Goal: Find specific page/section: Find specific page/section

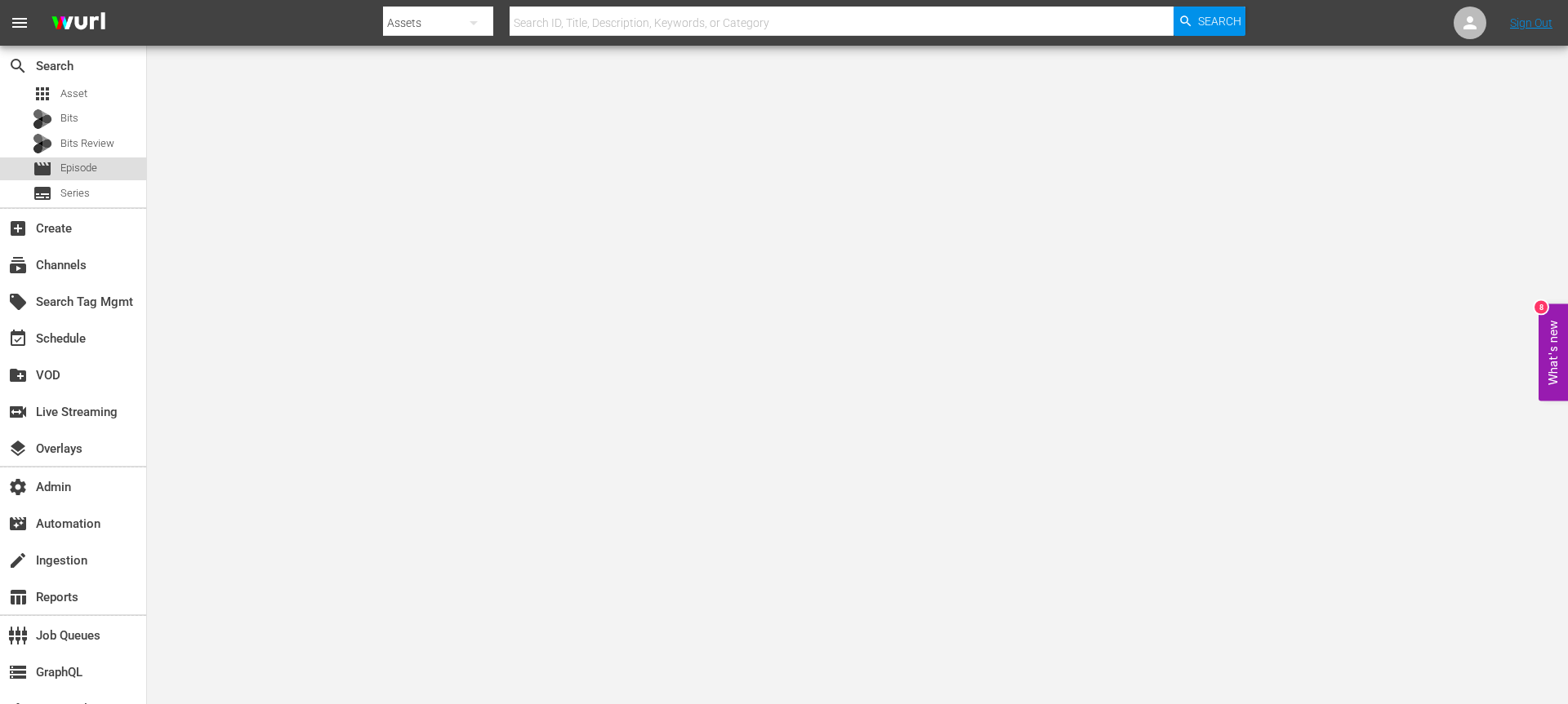
click at [77, 164] on span "Episode" at bounding box center [79, 168] width 36 height 16
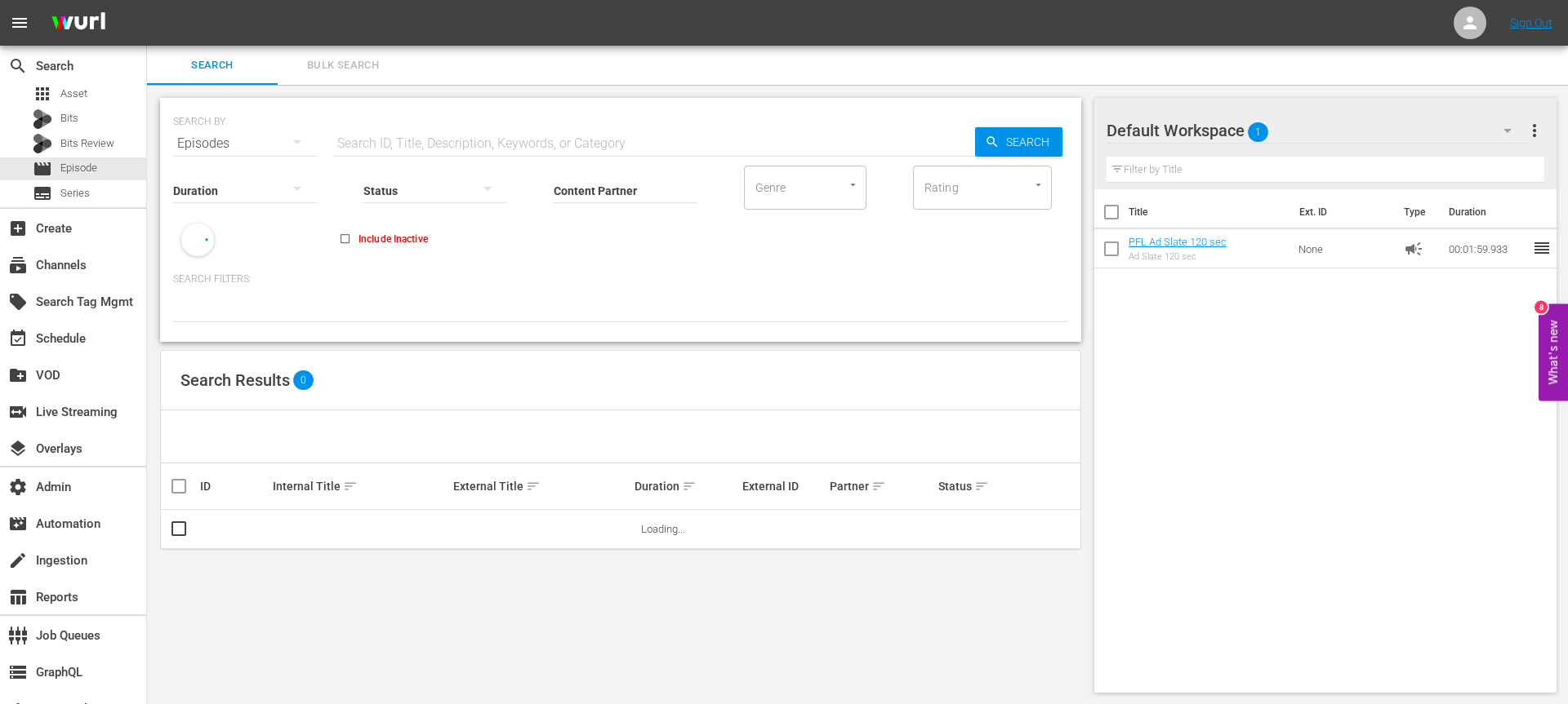
click at [570, 190] on input "Content Partner" at bounding box center [626, 192] width 144 height 59
type input "LOL"
click at [1532, 123] on span "more_vert" at bounding box center [1534, 131] width 20 height 20
click at [1259, 347] on div "Title Ext. ID Type Duration PFL Ad Slate 120 sec Ad Slate 120 sec None campaign…" at bounding box center [1325, 438] width 463 height 497
click at [600, 195] on input "LOL" at bounding box center [626, 192] width 144 height 59
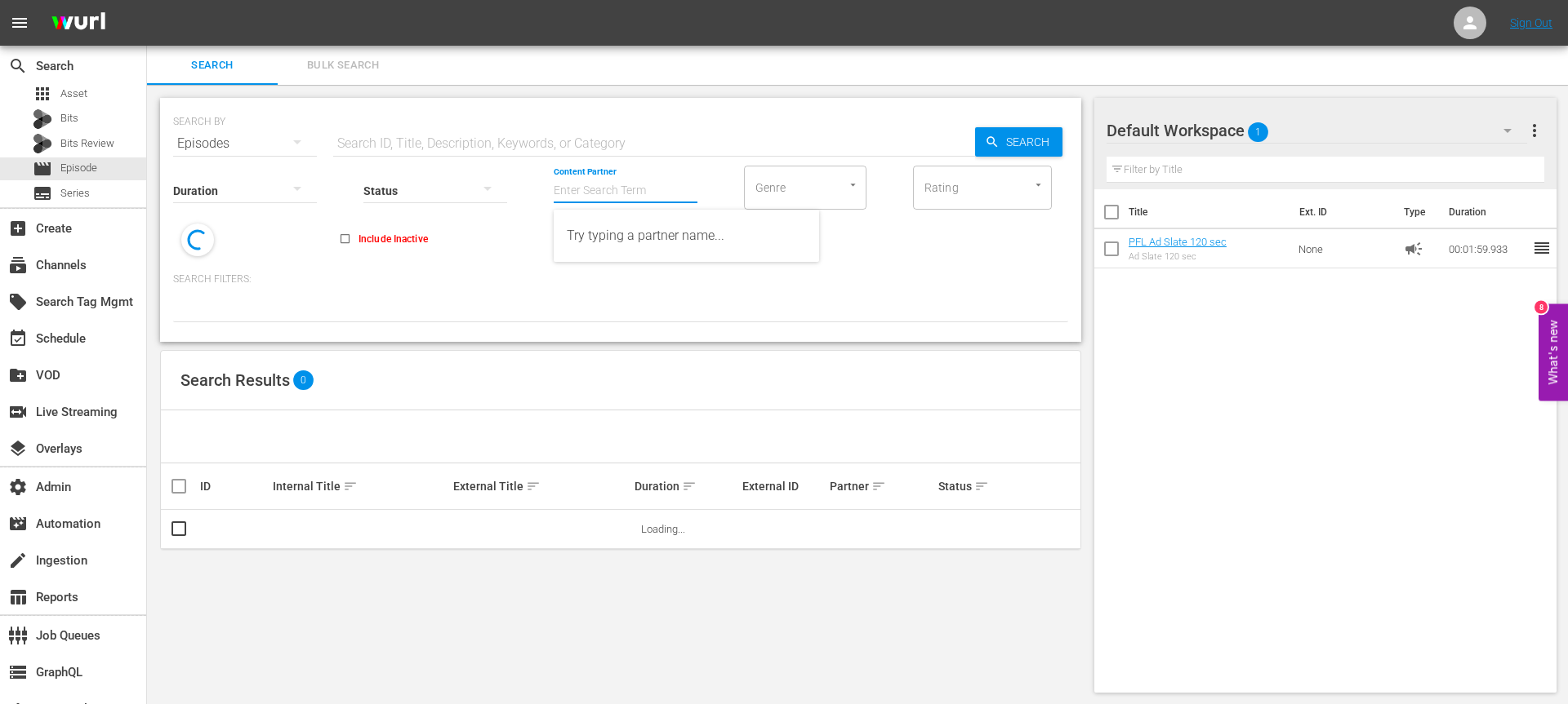
click at [659, 120] on div "SEARCH BY Search By Episodes Search ID, Title, Description, Keywords, or Catego…" at bounding box center [620, 134] width 895 height 59
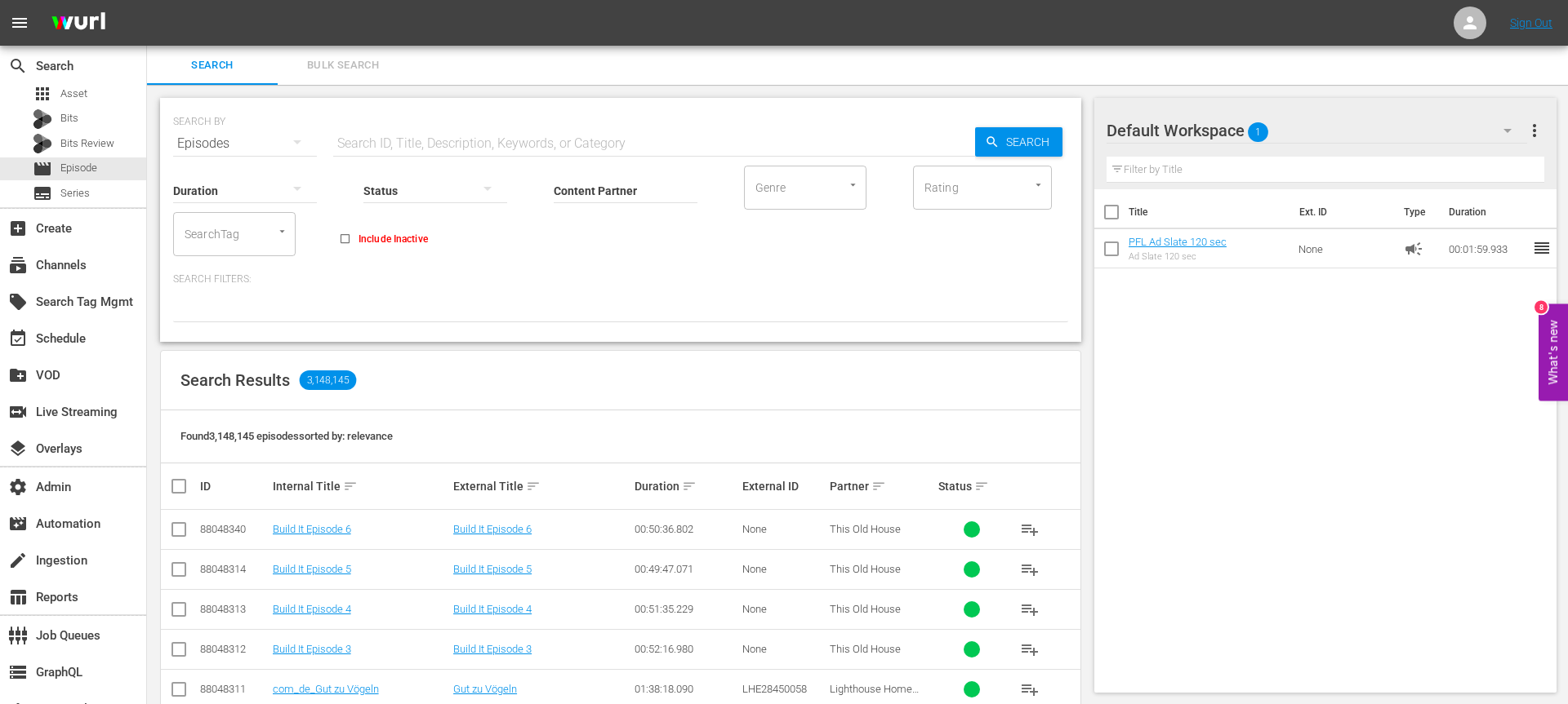
click at [217, 243] on input "SearchTag" at bounding box center [212, 234] width 62 height 29
type input "LOL-CHR"
click at [224, 277] on span "LOL-[PERSON_NAME]" at bounding box center [234, 288] width 96 height 35
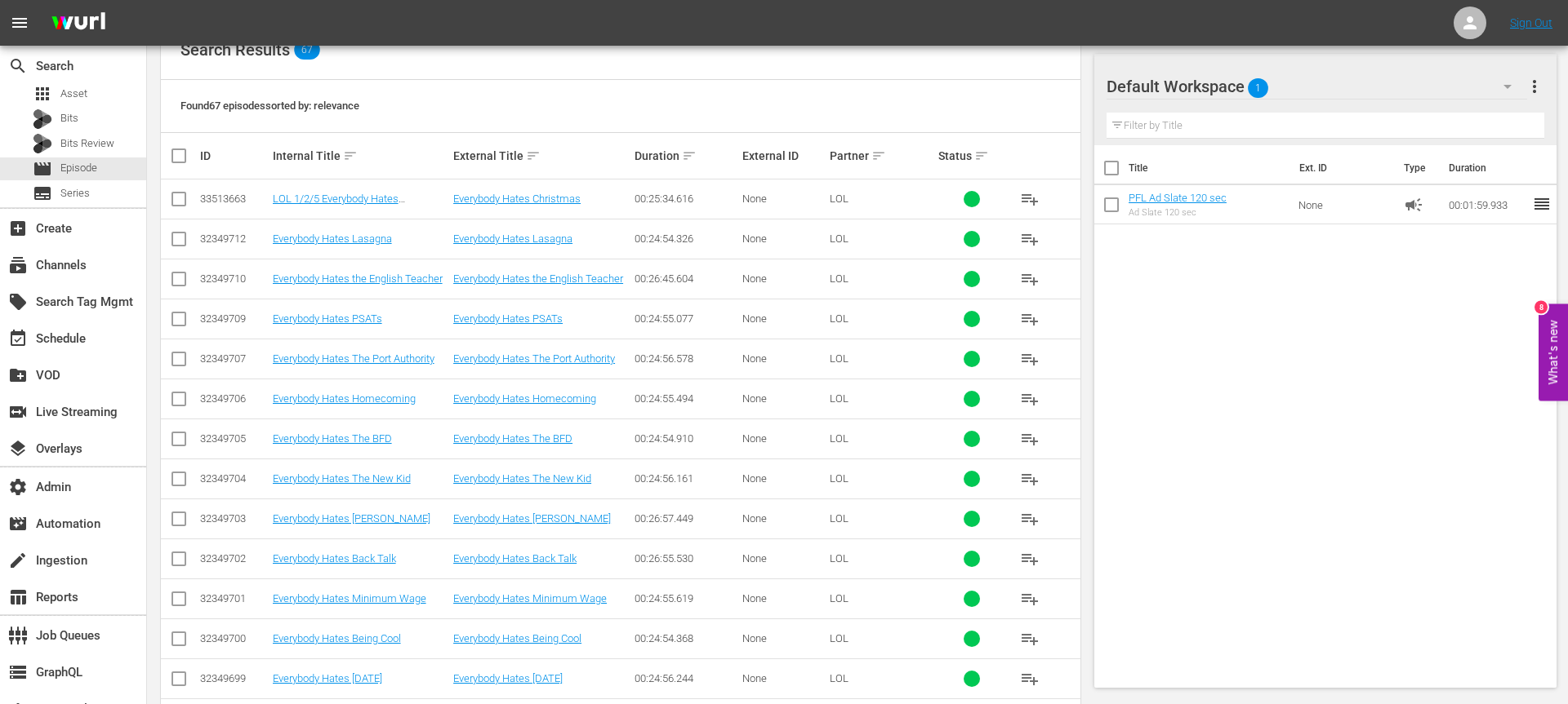
scroll to position [214, 0]
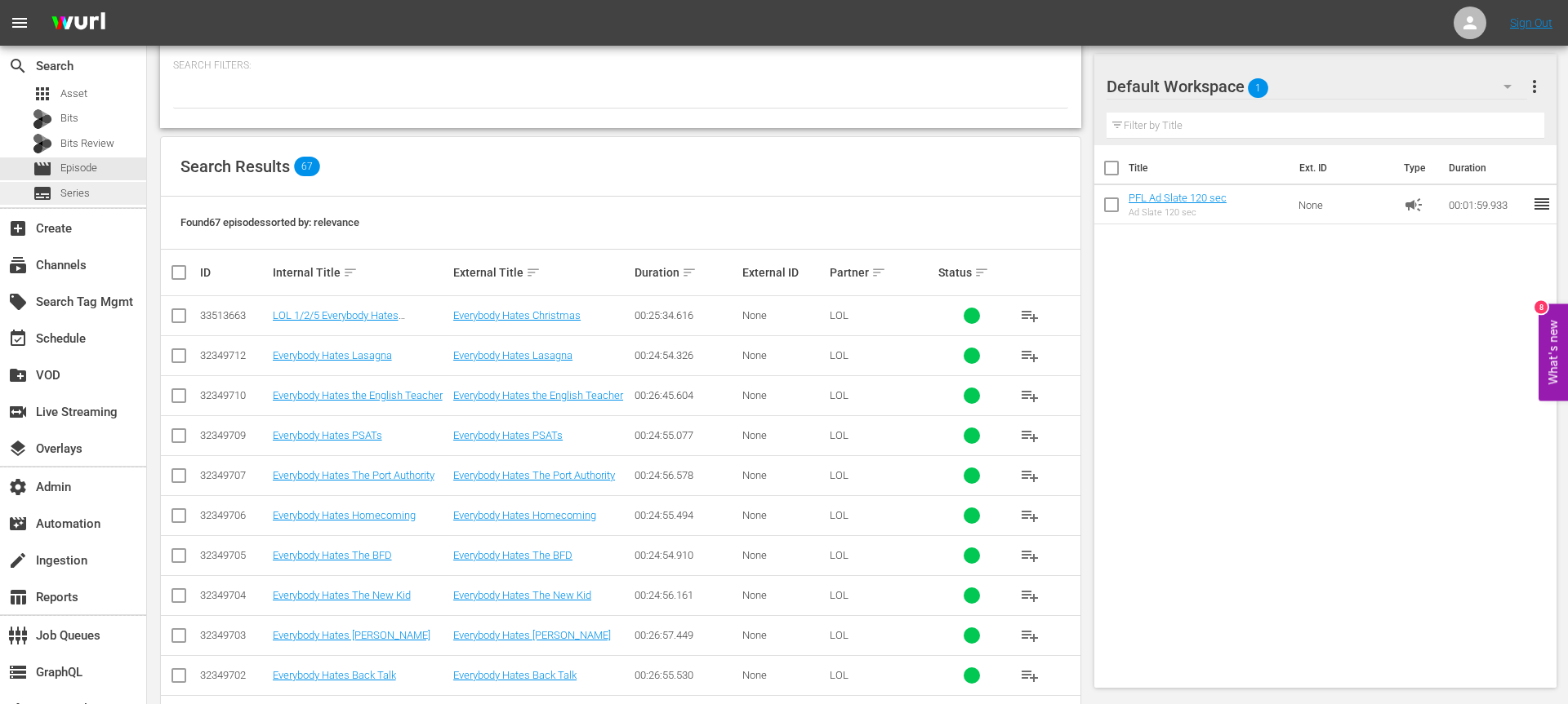
click at [77, 201] on div "subtitles Series" at bounding box center [61, 193] width 57 height 22
